Goal: Check status: Check status

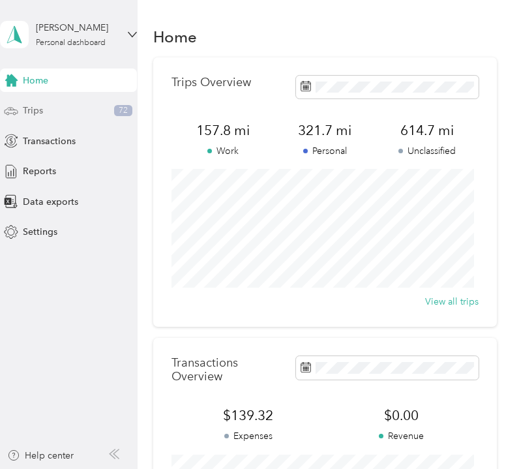
click at [69, 106] on div "Trips 72" at bounding box center [68, 110] width 137 height 23
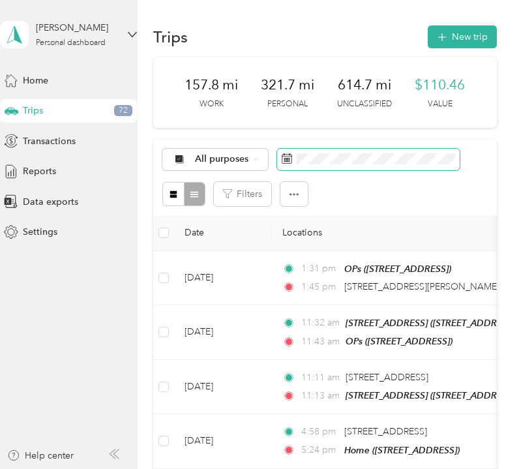
click at [292, 159] on span at bounding box center [368, 160] width 183 height 22
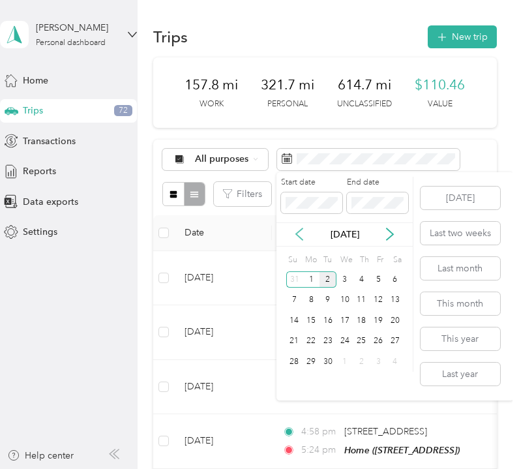
click at [303, 235] on icon at bounding box center [299, 234] width 13 height 13
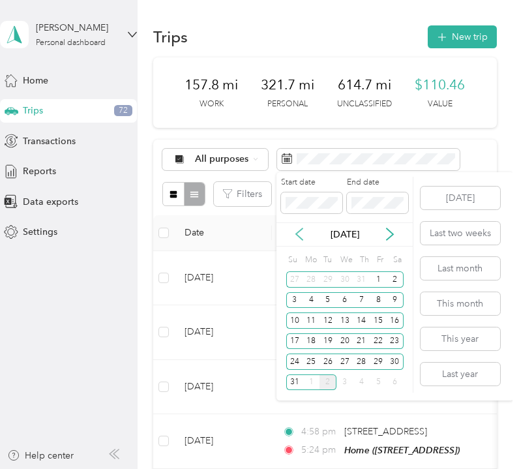
click at [303, 235] on icon at bounding box center [299, 234] width 13 height 13
click at [326, 359] on div "29" at bounding box center [328, 362] width 17 height 16
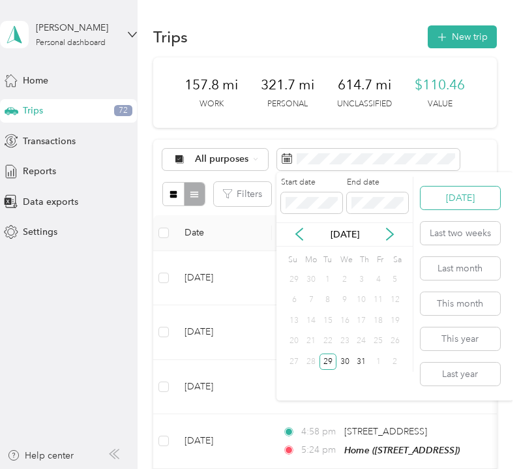
click at [449, 198] on button "[DATE]" at bounding box center [461, 198] width 80 height 23
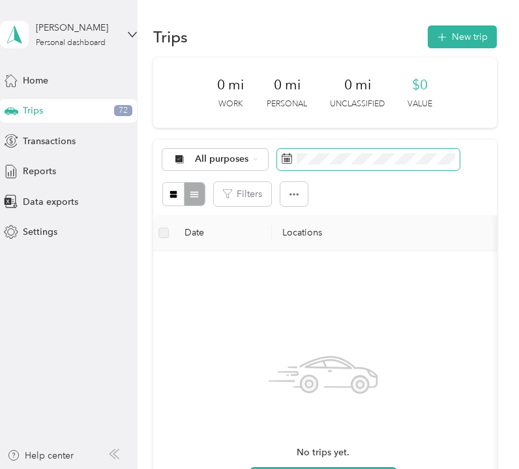
click at [286, 156] on icon at bounding box center [287, 156] width 10 height 0
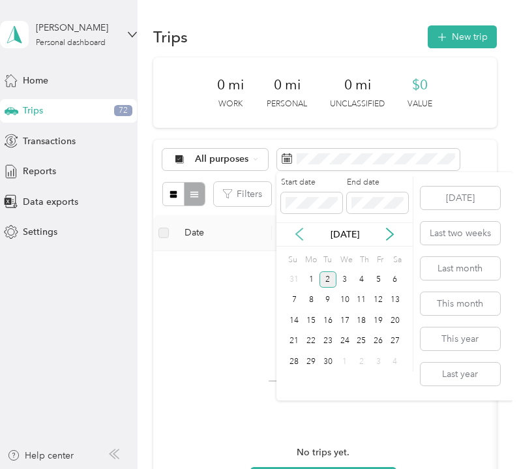
click at [297, 234] on icon at bounding box center [299, 234] width 7 height 12
click at [311, 363] on div "28" at bounding box center [311, 362] width 17 height 16
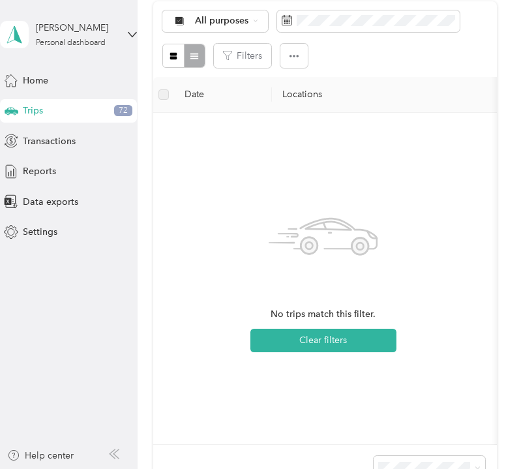
scroll to position [140, 0]
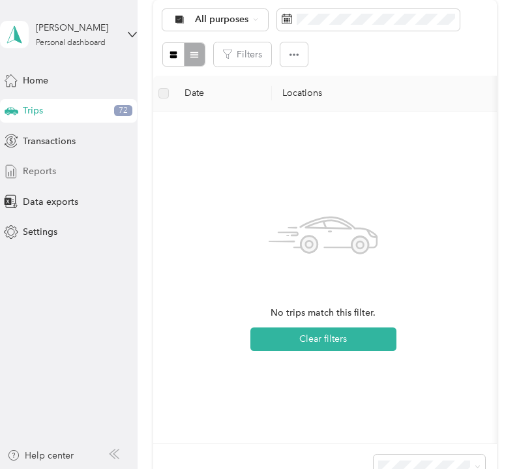
click at [65, 179] on div "Reports" at bounding box center [68, 171] width 137 height 23
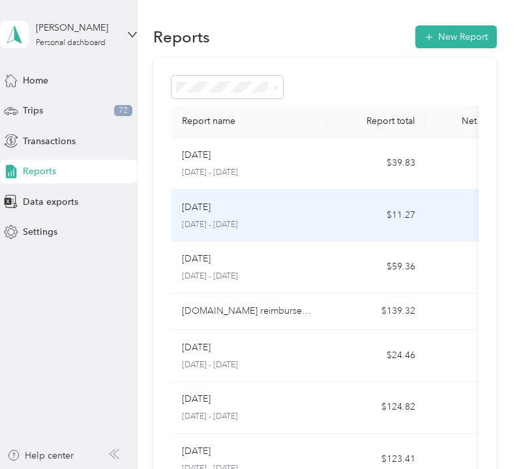
click at [248, 210] on div "[DATE]" at bounding box center [250, 207] width 136 height 14
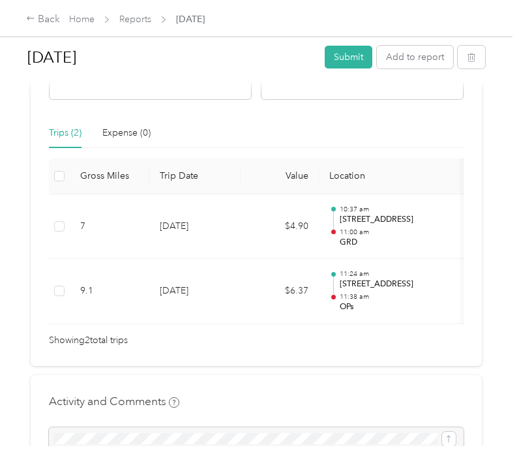
scroll to position [270, 0]
drag, startPoint x: 198, startPoint y: 320, endPoint x: 205, endPoint y: 356, distance: 36.5
click at [205, 356] on div "Draft Draft, awaiting submission View activity & comments Report Summary Mileag…" at bounding box center [256, 97] width 451 height 535
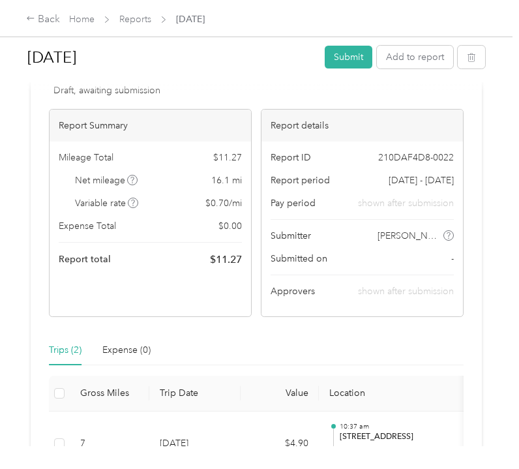
scroll to position [0, 0]
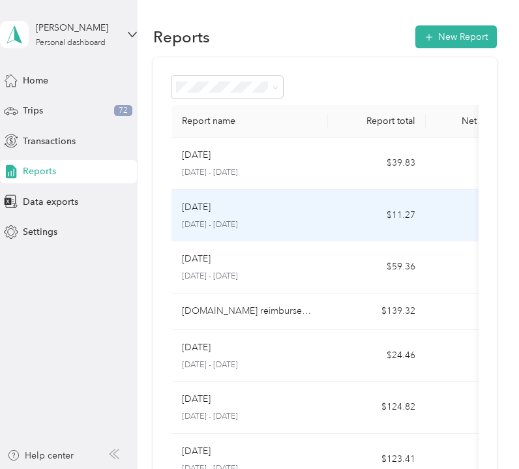
click at [325, 205] on td "[DATE] [DATE] - [DATE]" at bounding box center [250, 216] width 157 height 52
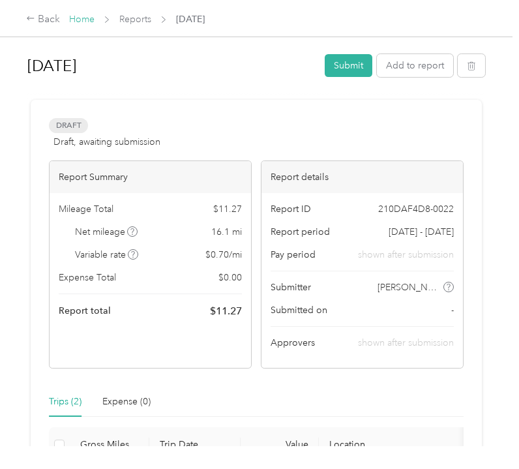
click at [83, 18] on link "Home" at bounding box center [81, 19] width 25 height 11
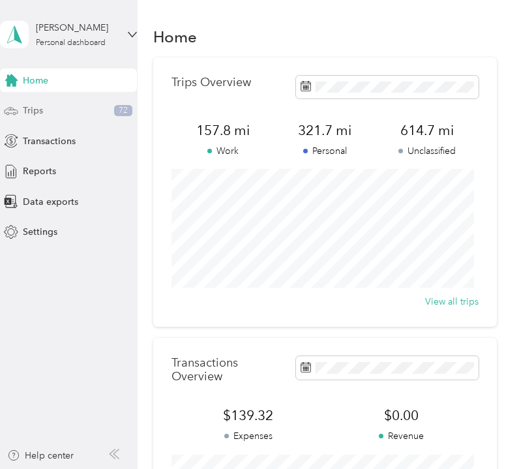
click at [32, 112] on span "Trips" at bounding box center [33, 111] width 20 height 14
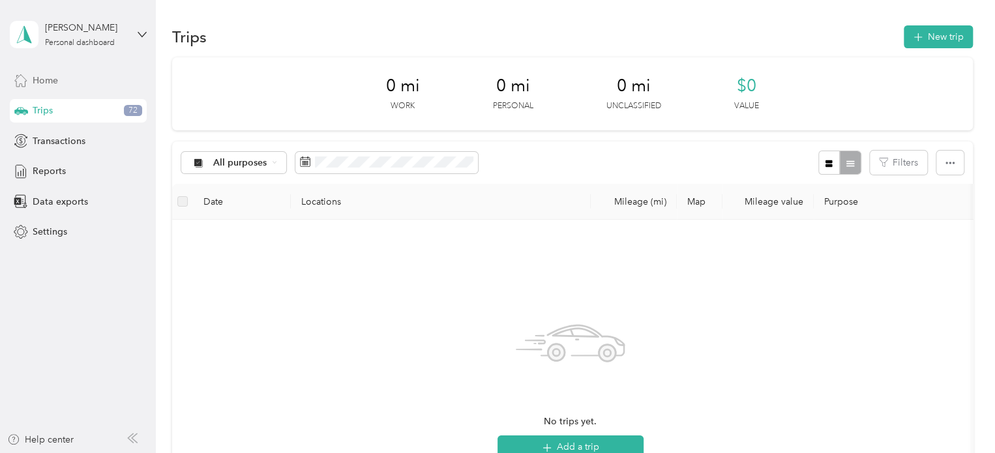
click at [64, 85] on div "Home" at bounding box center [78, 79] width 137 height 23
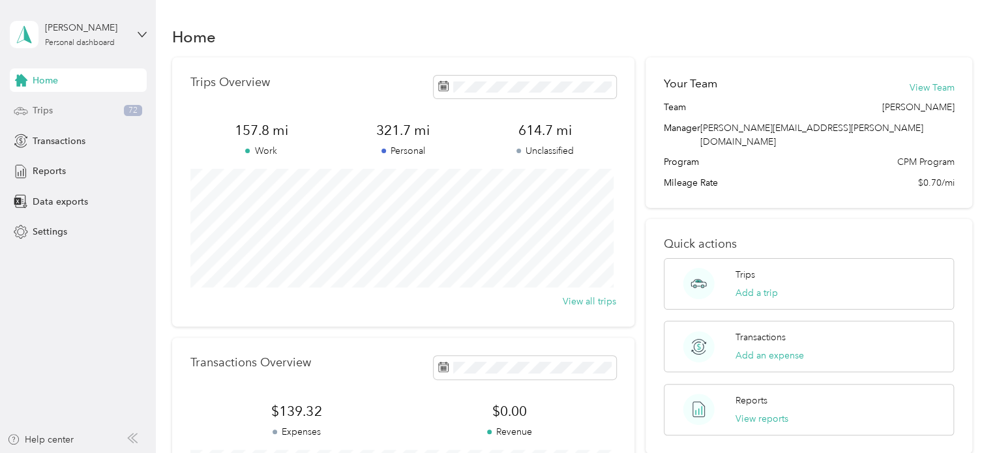
click at [72, 111] on div "Trips 72" at bounding box center [78, 110] width 137 height 23
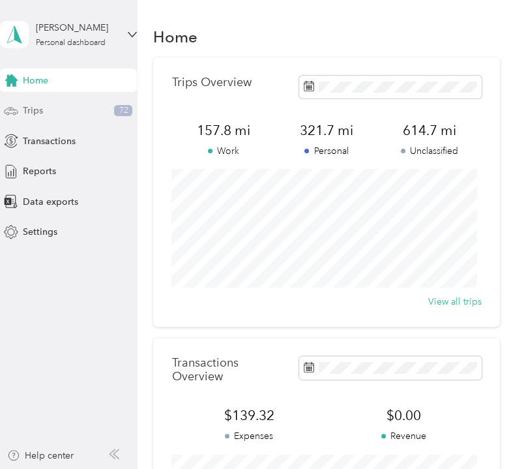
click at [31, 110] on span "Trips" at bounding box center [33, 111] width 20 height 14
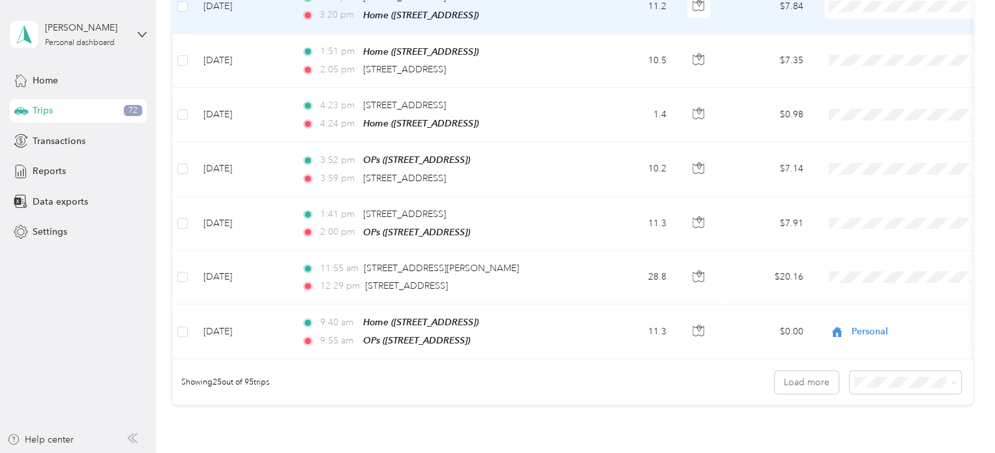
scroll to position [1340, 0]
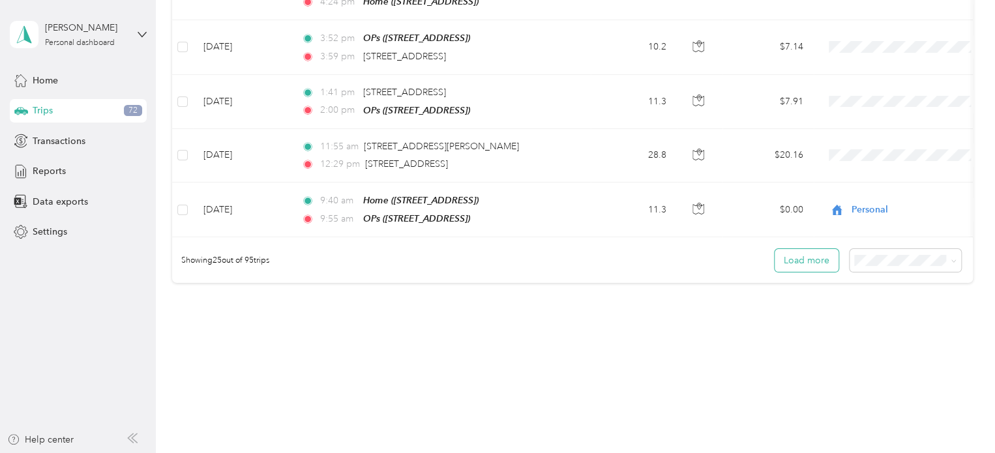
click at [522, 249] on button "Load more" at bounding box center [807, 260] width 64 height 23
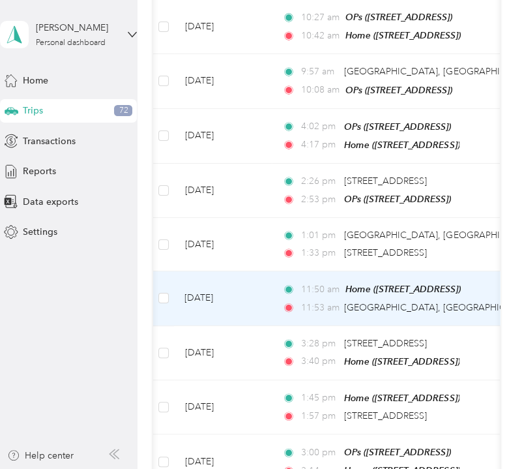
scroll to position [0, 0]
